Goal: Use online tool/utility: Utilize a website feature to perform a specific function

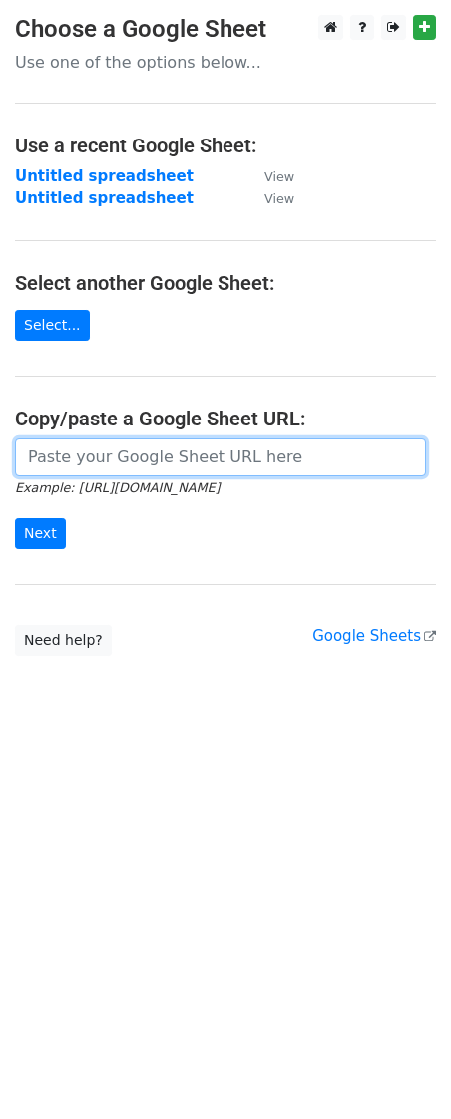
click at [118, 473] on input "url" at bounding box center [220, 458] width 411 height 38
paste input "[URL][DOMAIN_NAME]"
type input "[URL][DOMAIN_NAME]"
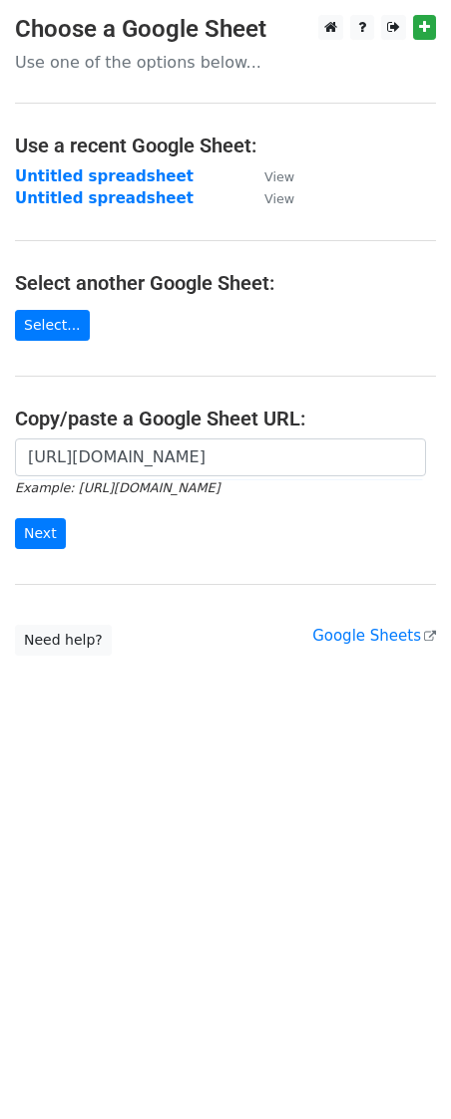
click at [29, 555] on div "[URL][DOMAIN_NAME] Example: [URL][DOMAIN_NAME] Next" at bounding box center [225, 505] width 451 height 132
click at [30, 524] on input "Next" at bounding box center [40, 533] width 51 height 31
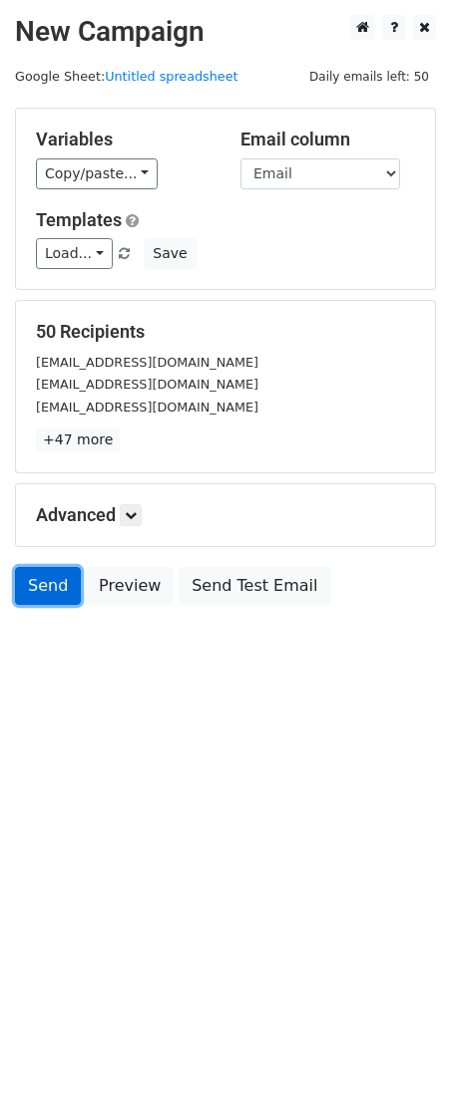
click at [25, 575] on link "Send" at bounding box center [48, 586] width 66 height 38
